Goal: Task Accomplishment & Management: Manage account settings

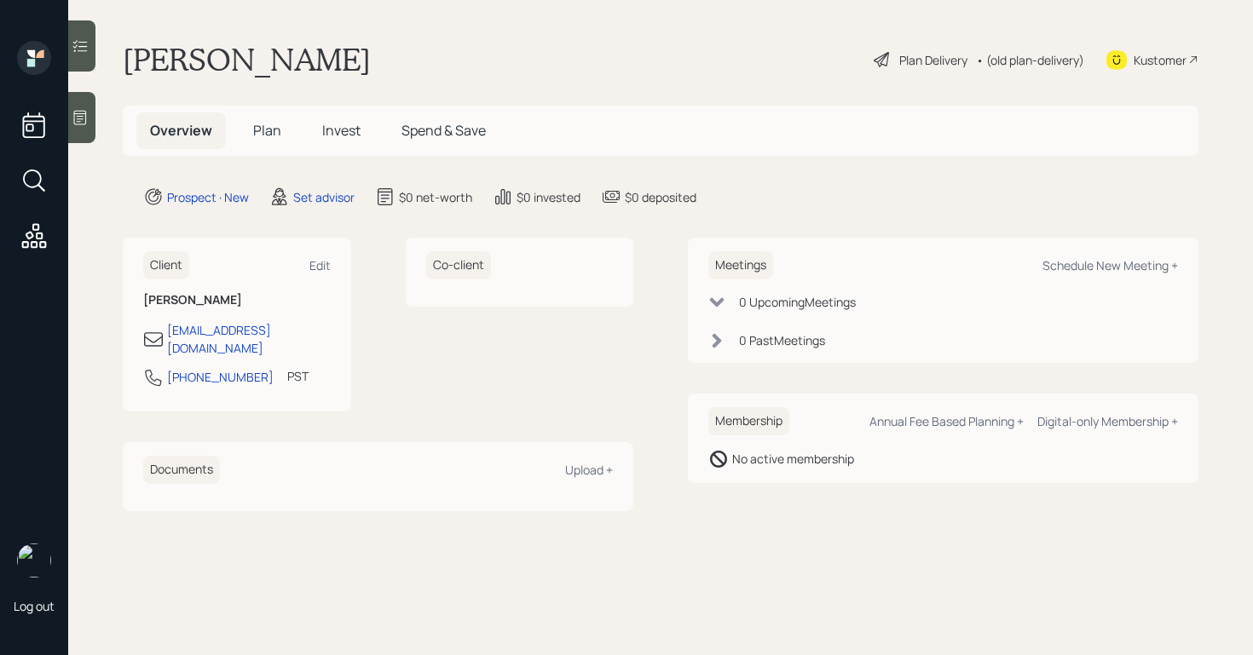
click at [78, 110] on icon at bounding box center [80, 117] width 17 height 17
click at [85, 116] on icon at bounding box center [80, 117] width 17 height 17
click at [87, 120] on icon at bounding box center [80, 117] width 17 height 17
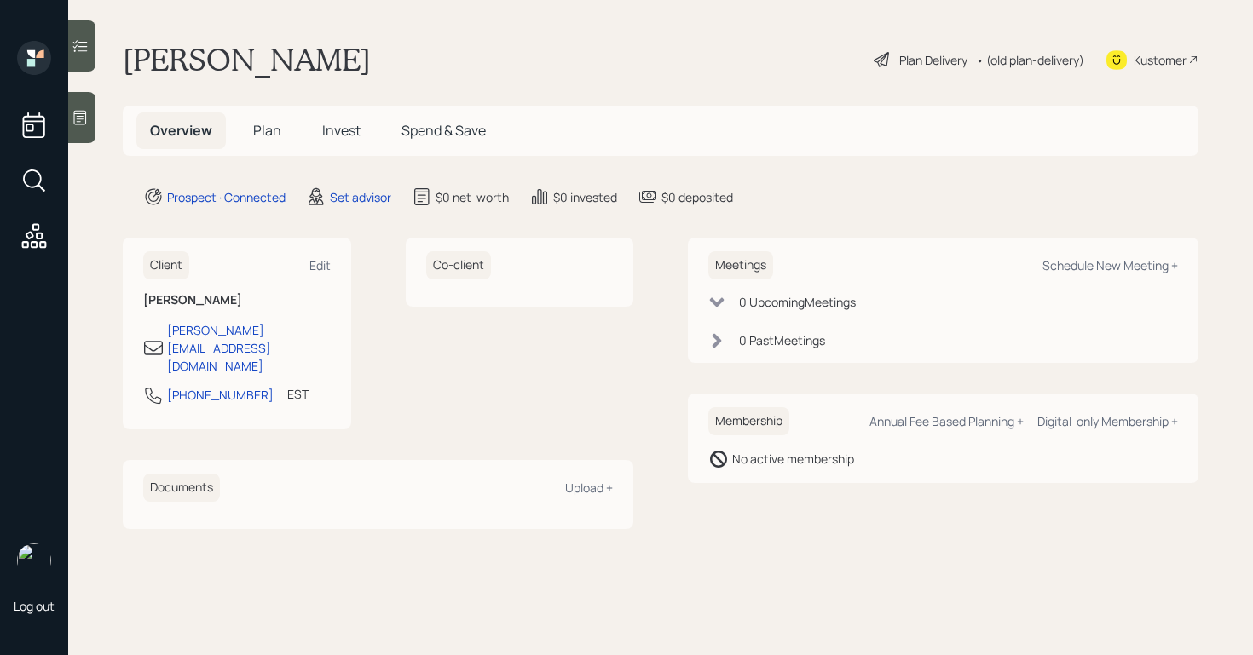
click at [82, 107] on div at bounding box center [81, 117] width 27 height 51
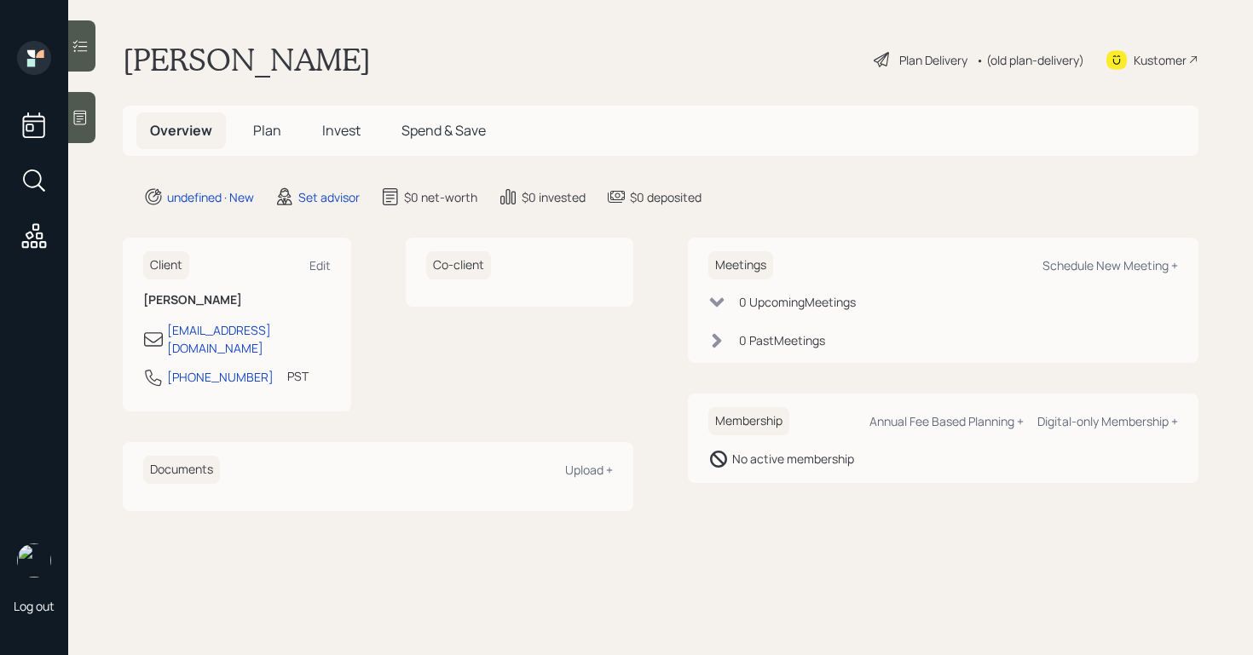
click at [74, 121] on icon at bounding box center [80, 117] width 17 height 17
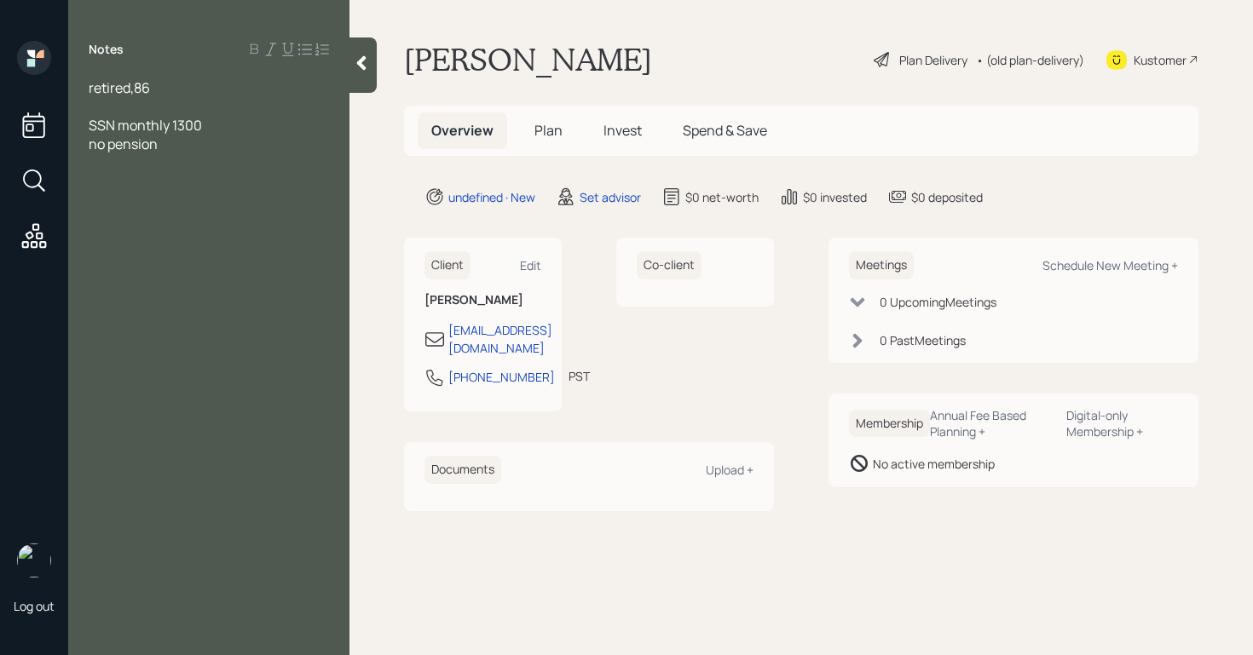
click at [104, 170] on div at bounding box center [209, 162] width 240 height 19
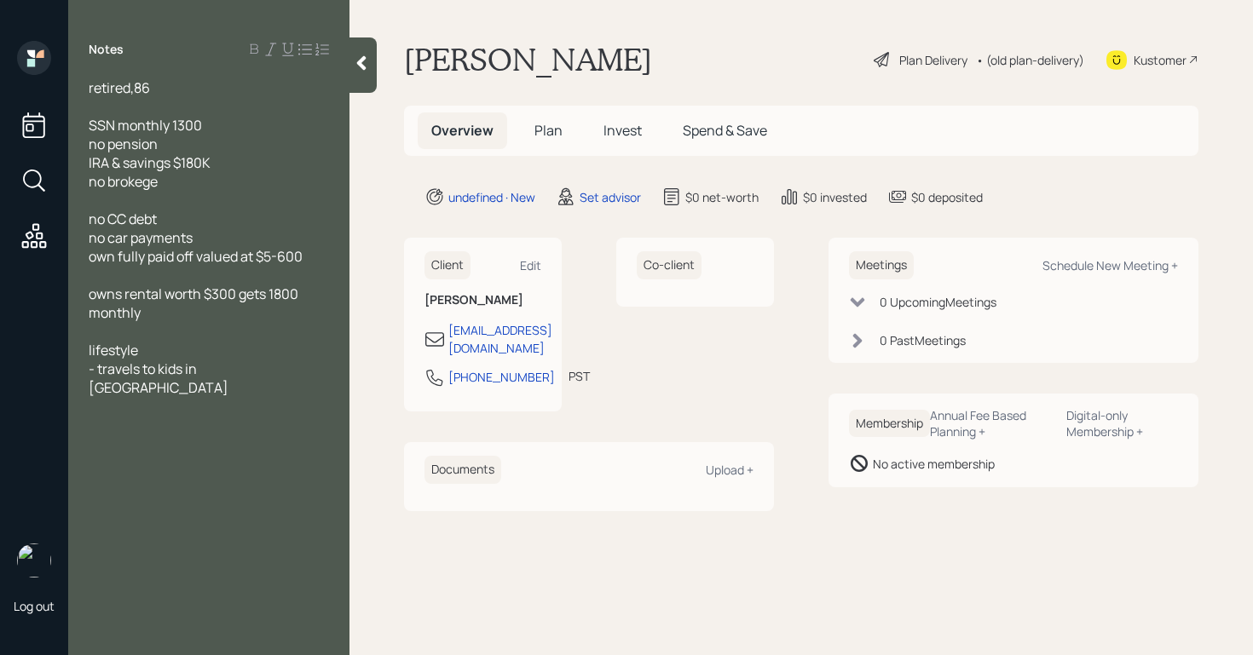
click at [284, 367] on div "- travels to kids in [GEOGRAPHIC_DATA]" at bounding box center [209, 379] width 240 height 38
click at [259, 374] on div "- travels to kids in [GEOGRAPHIC_DATA]" at bounding box center [209, 379] width 240 height 38
click at [168, 95] on div "retired,86" at bounding box center [209, 87] width 240 height 19
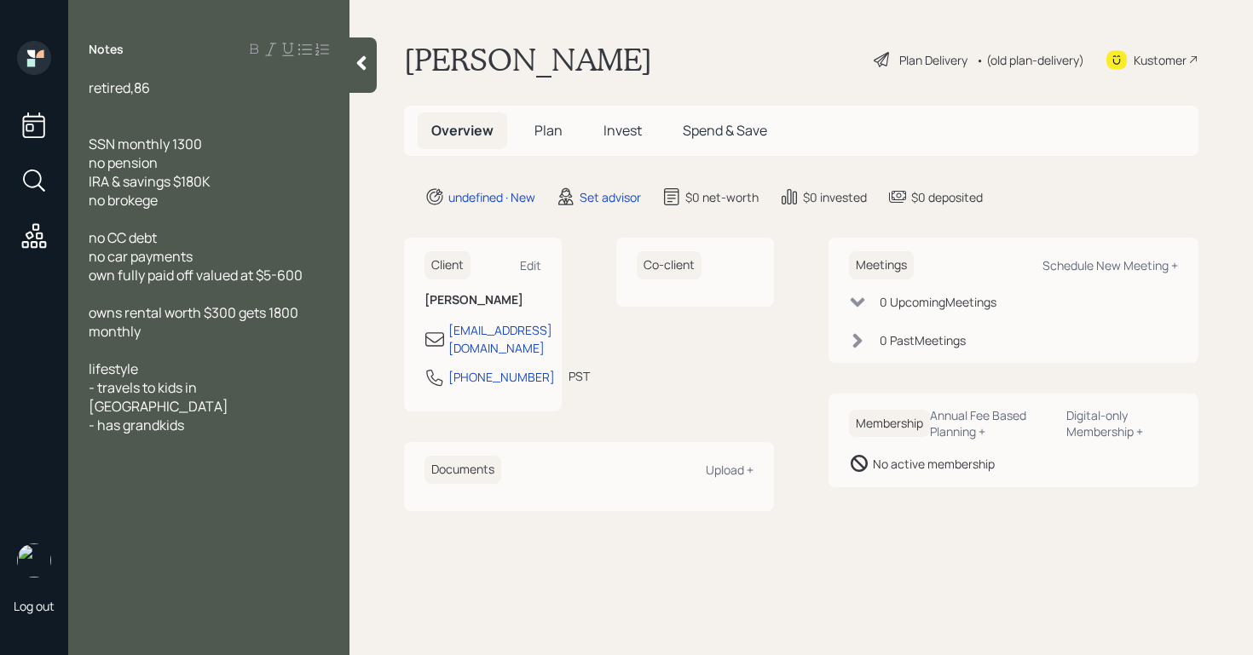
click at [270, 392] on div "- travels to kids in [GEOGRAPHIC_DATA]" at bounding box center [209, 397] width 240 height 38
click at [147, 120] on div at bounding box center [209, 125] width 240 height 19
click at [143, 97] on div at bounding box center [209, 106] width 240 height 19
click at [150, 106] on span "husband 2011" at bounding box center [131, 106] width 84 height 19
click at [1170, 264] on div "Schedule New Meeting +" at bounding box center [1110, 265] width 136 height 16
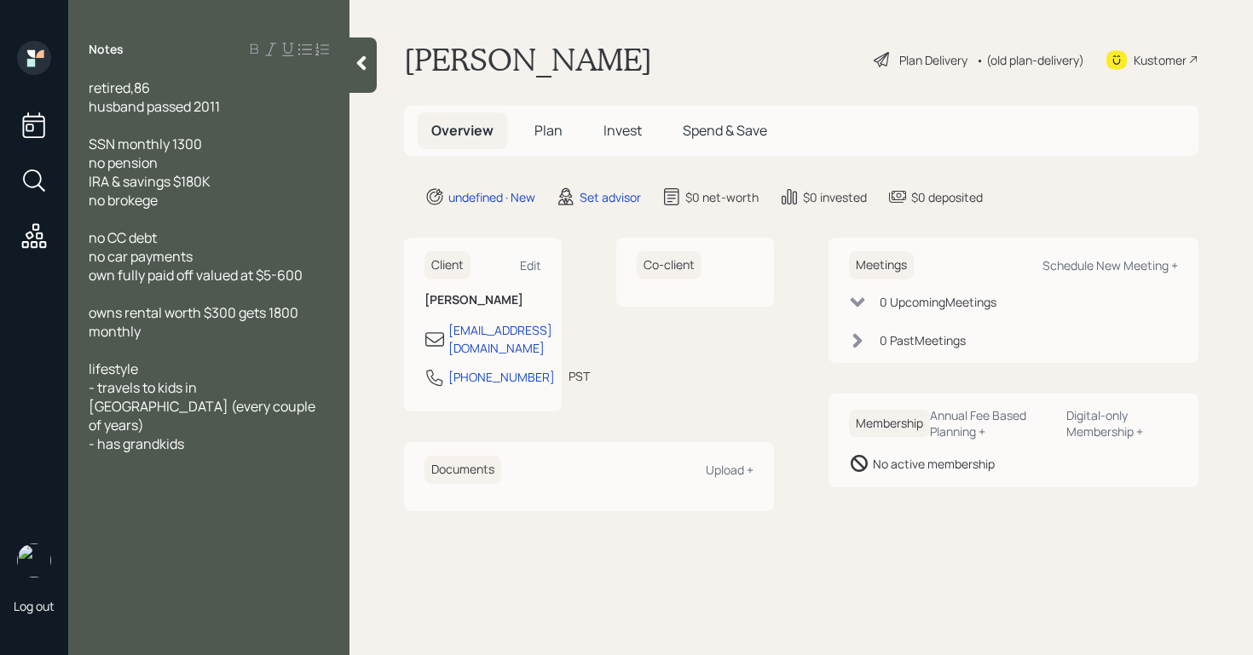
select select "round-[PERSON_NAME]"
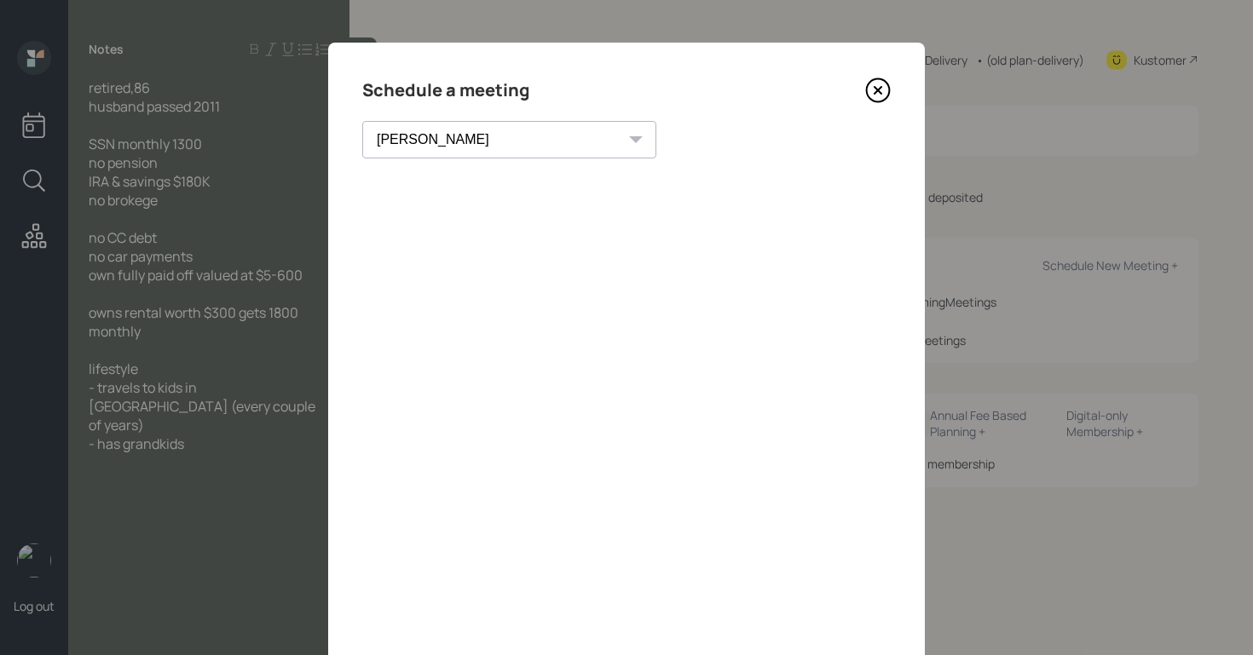
click at [881, 92] on icon at bounding box center [878, 90] width 7 height 7
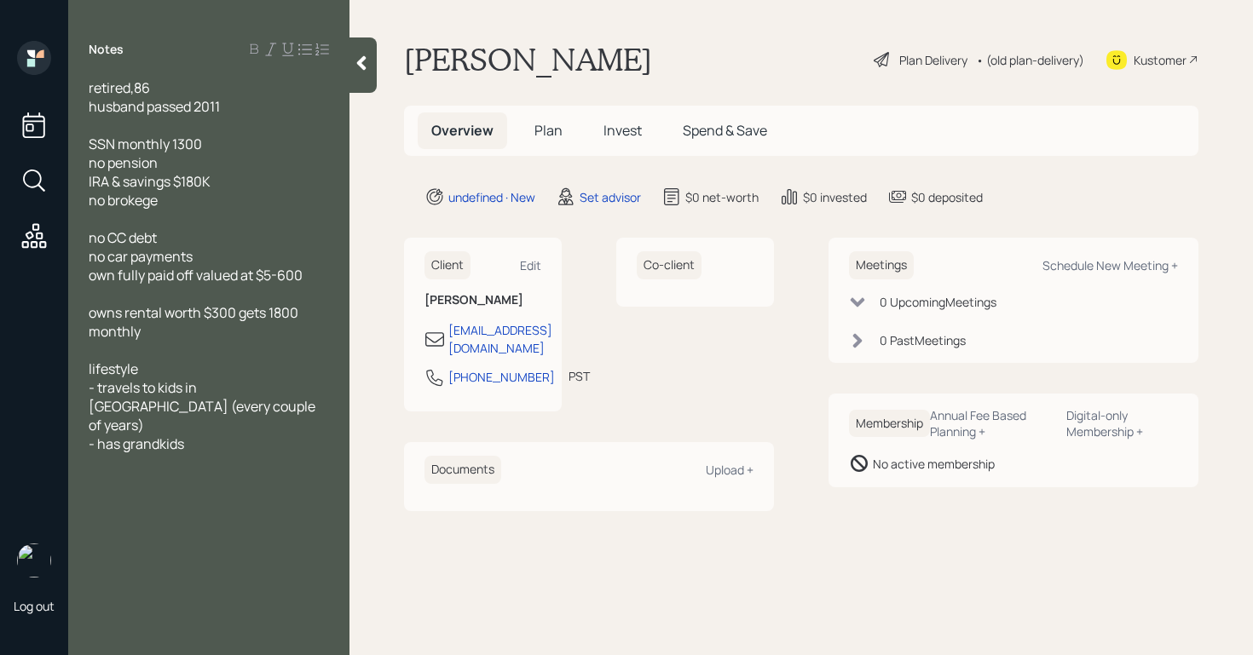
click at [173, 182] on span "IRA & savings $180K" at bounding box center [150, 181] width 122 height 19
click at [108, 202] on span "no brokege" at bounding box center [123, 200] width 69 height 19
click at [185, 202] on span "no other brokege" at bounding box center [142, 200] width 106 height 19
click at [187, 200] on span "no other brokee" at bounding box center [138, 200] width 98 height 19
click at [114, 277] on span "own fully paid off valued at $5-600" at bounding box center [196, 275] width 214 height 19
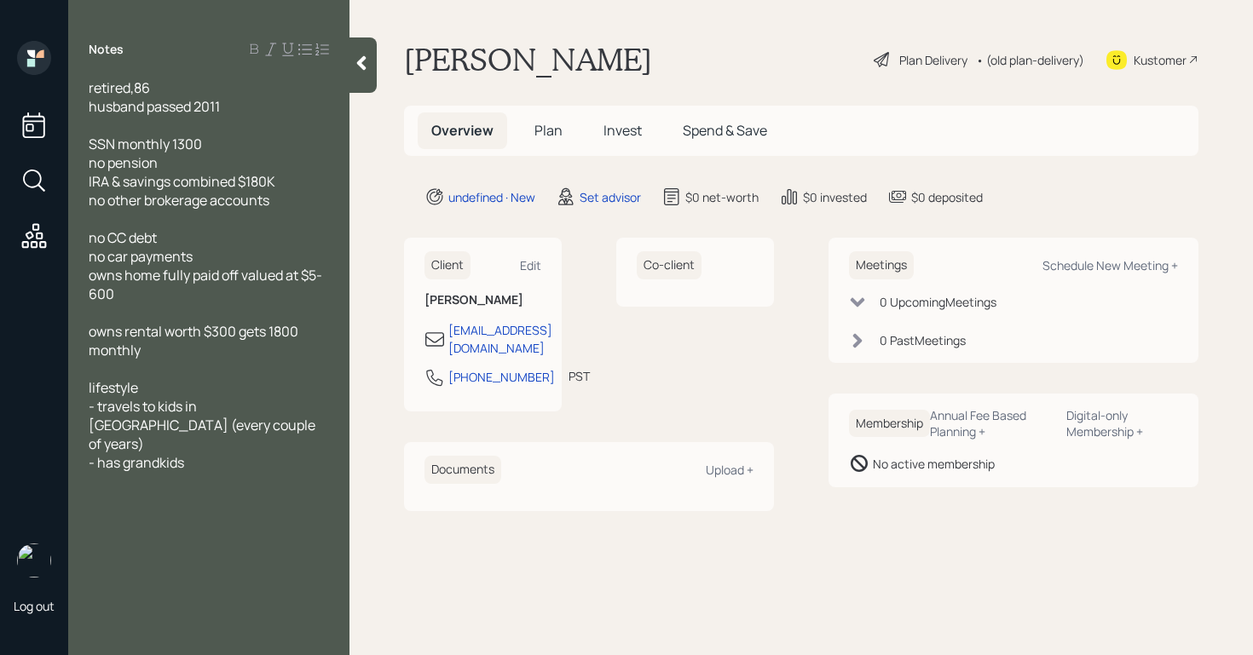
click at [176, 296] on div "owns home fully paid off valued at $5-600" at bounding box center [209, 285] width 240 height 38
click at [169, 334] on span "owns rental worth $300 gets 1800 monthly" at bounding box center [195, 341] width 212 height 38
click at [294, 332] on span "owns rental property worth $300 gets 1800 monthly" at bounding box center [206, 341] width 235 height 38
click at [358, 74] on div at bounding box center [362, 65] width 27 height 55
